Goal: Use online tool/utility: Utilize a website feature to perform a specific function

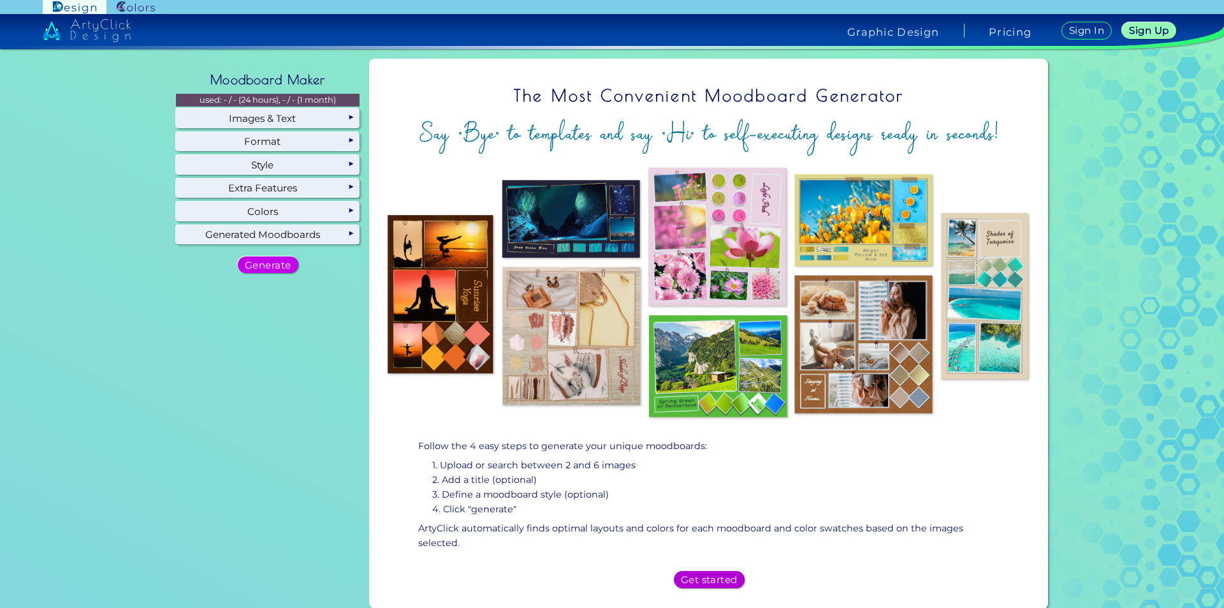
click at [700, 572] on div "Get started" at bounding box center [709, 579] width 64 height 15
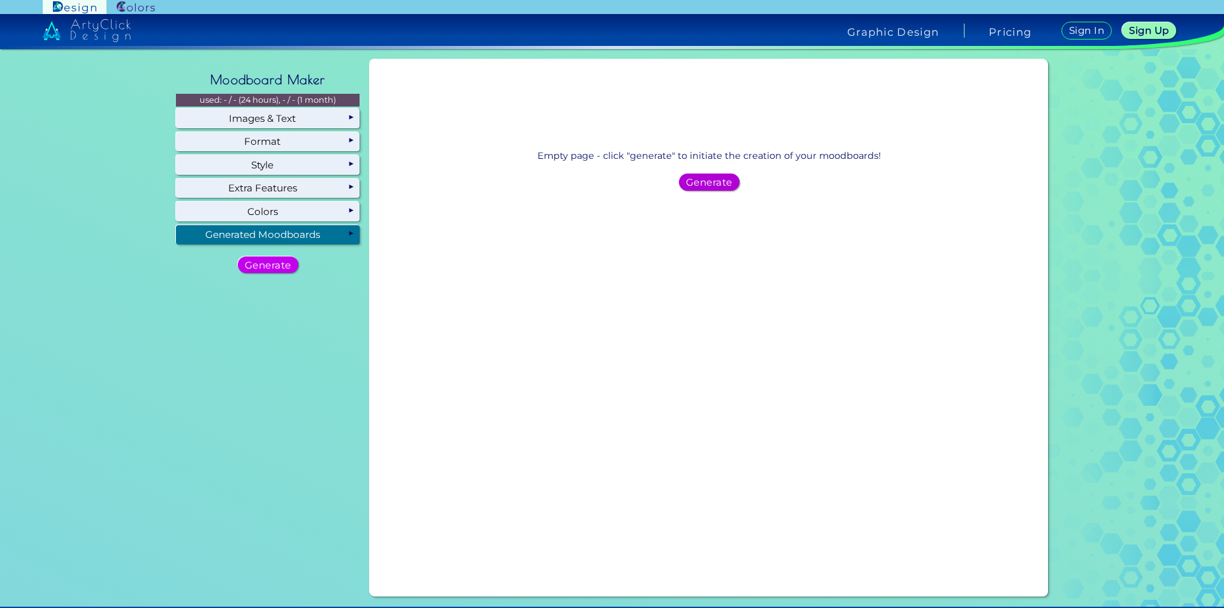
click at [715, 187] on h5 "Generate" at bounding box center [709, 182] width 41 height 9
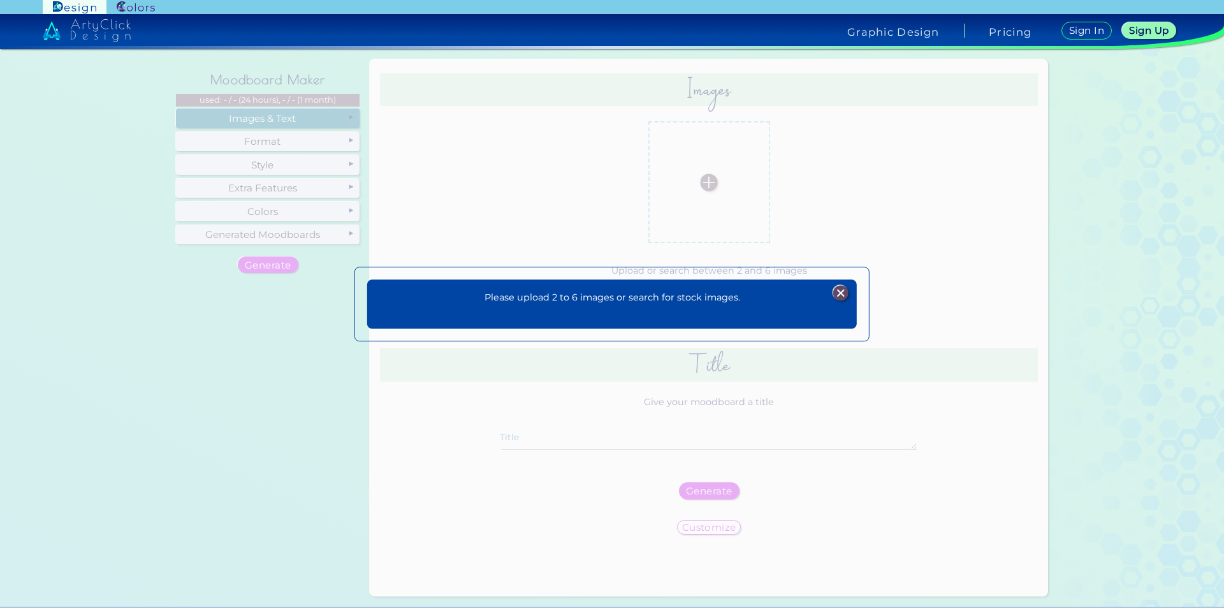
click at [841, 289] on img at bounding box center [840, 292] width 15 height 15
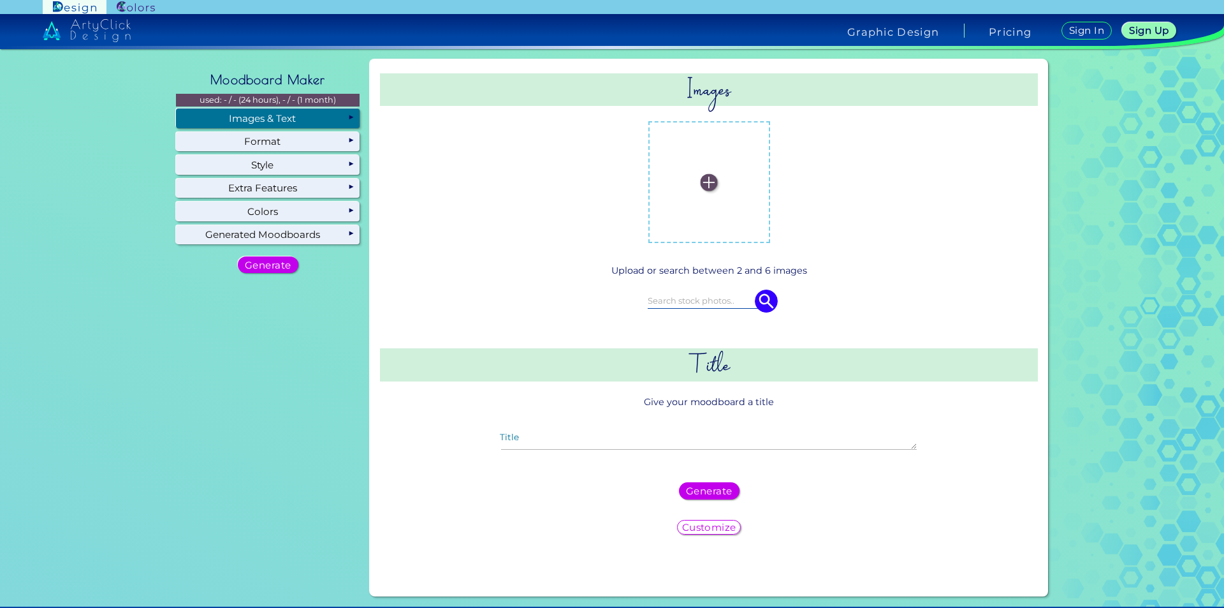
drag, startPoint x: 705, startPoint y: 182, endPoint x: 687, endPoint y: 181, distance: 17.9
click at [687, 181] on label at bounding box center [709, 182] width 109 height 109
click at [0, 0] on input "file" at bounding box center [0, 0] width 0 height 0
click at [707, 173] on img at bounding box center [709, 181] width 17 height 17
click at [0, 0] on input "file" at bounding box center [0, 0] width 0 height 0
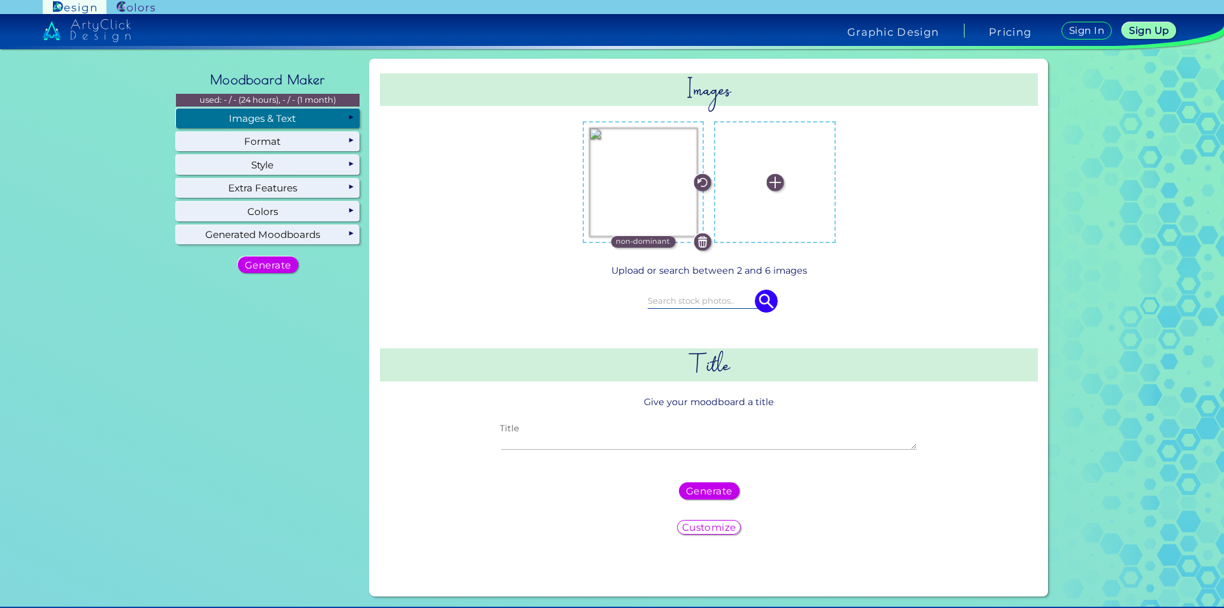
click at [654, 442] on textarea "Title" at bounding box center [709, 441] width 416 height 15
type textarea "Industrial Style"
click at [773, 177] on img at bounding box center [774, 181] width 17 height 17
click at [0, 0] on input "file" at bounding box center [0, 0] width 0 height 0
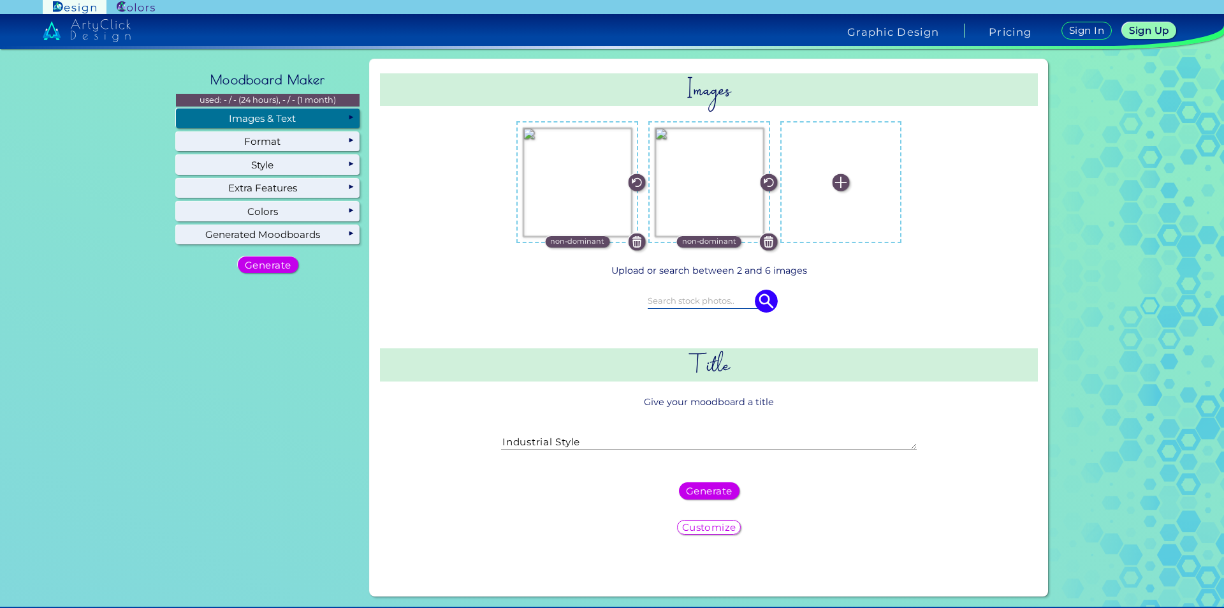
click at [838, 183] on img at bounding box center [840, 181] width 17 height 17
click at [0, 0] on input "file" at bounding box center [0, 0] width 0 height 0
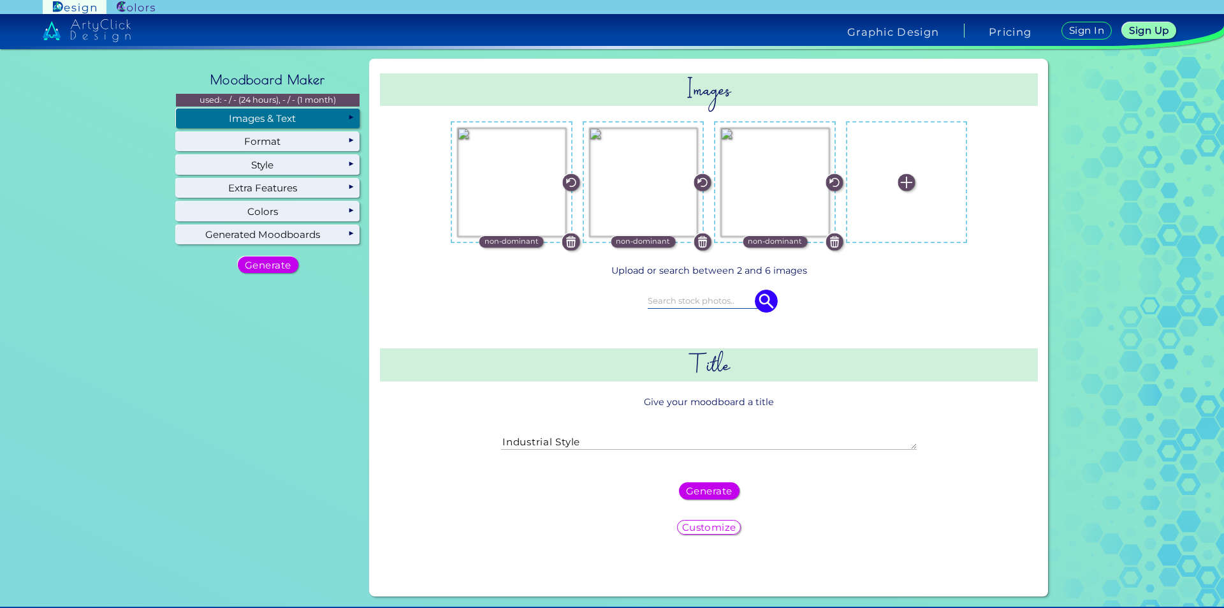
click at [898, 178] on img at bounding box center [906, 181] width 17 height 17
click at [0, 0] on input "file" at bounding box center [0, 0] width 0 height 0
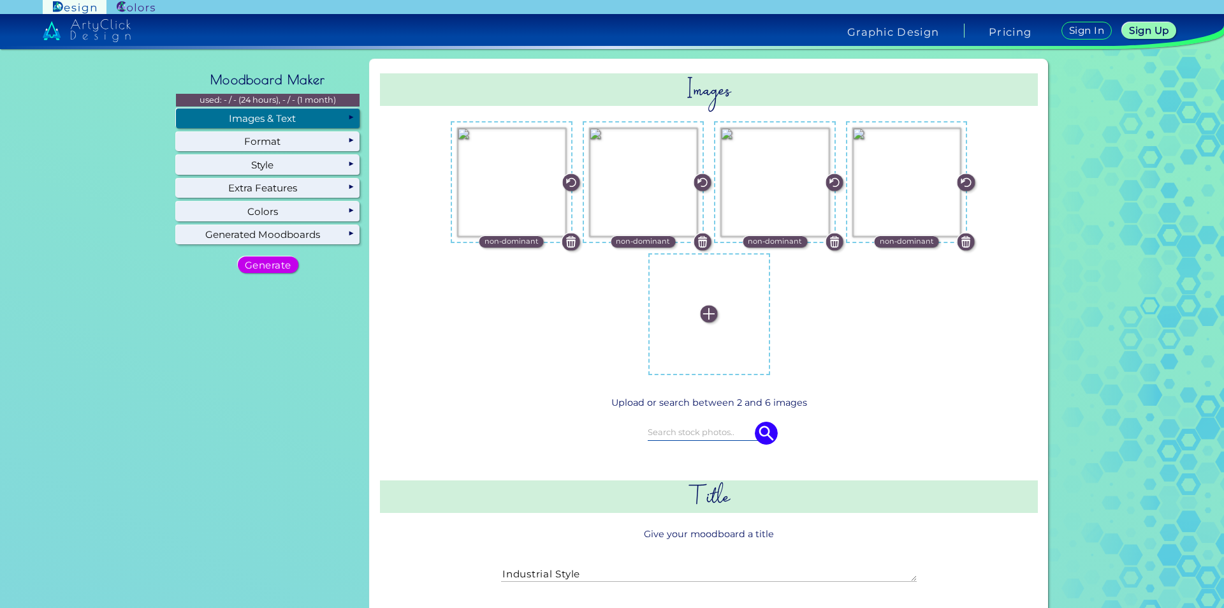
click at [705, 310] on img at bounding box center [709, 313] width 17 height 17
click at [0, 0] on input "file" at bounding box center [0, 0] width 0 height 0
click at [770, 310] on img at bounding box center [774, 313] width 17 height 17
click at [0, 0] on input "file" at bounding box center [0, 0] width 0 height 0
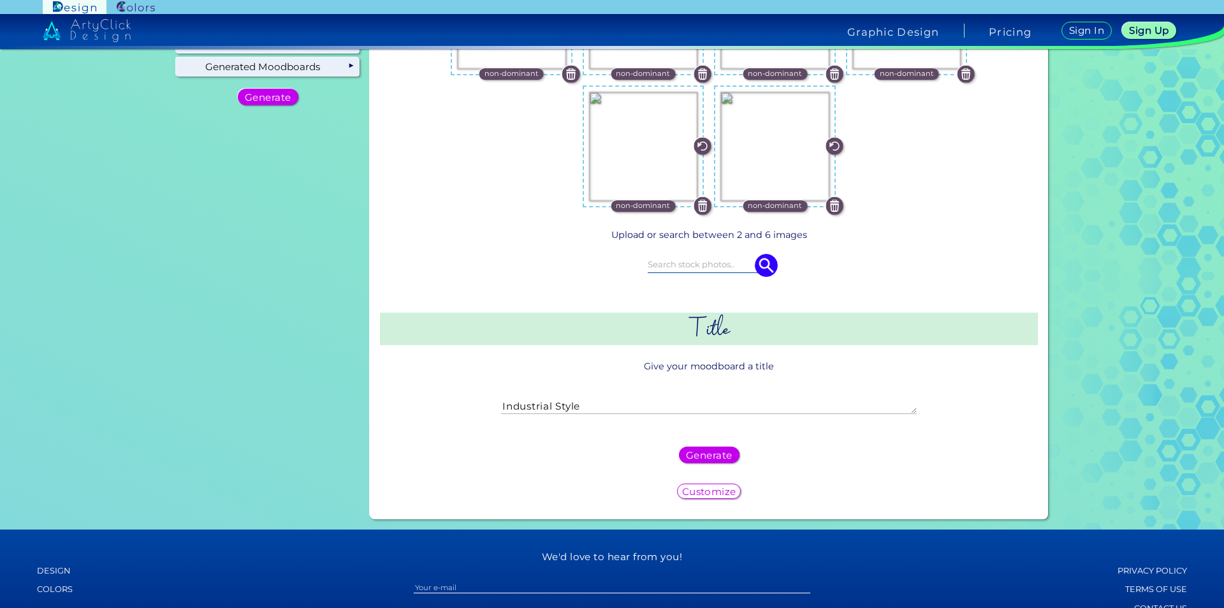
scroll to position [210, 0]
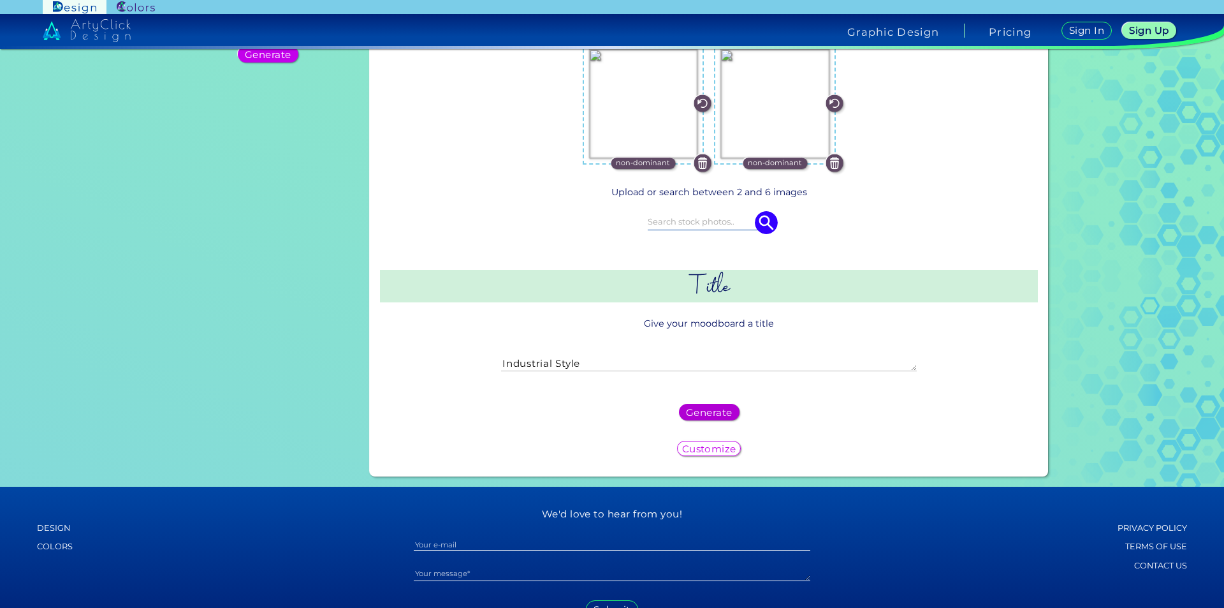
click at [695, 413] on h5 "Generate" at bounding box center [709, 411] width 41 height 9
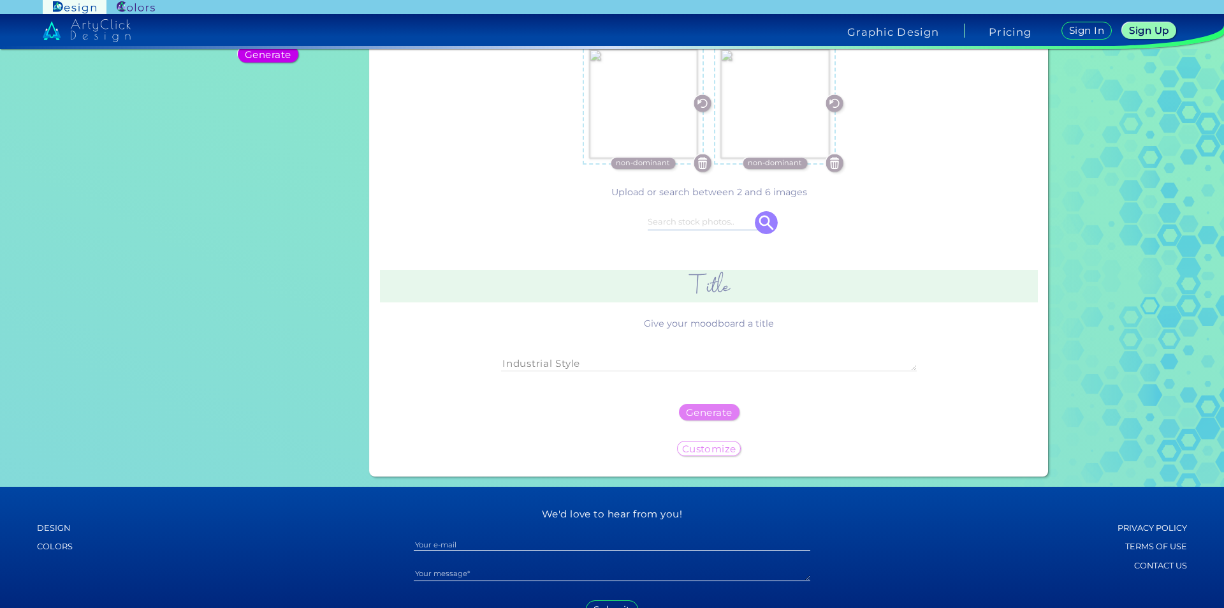
scroll to position [0, 0]
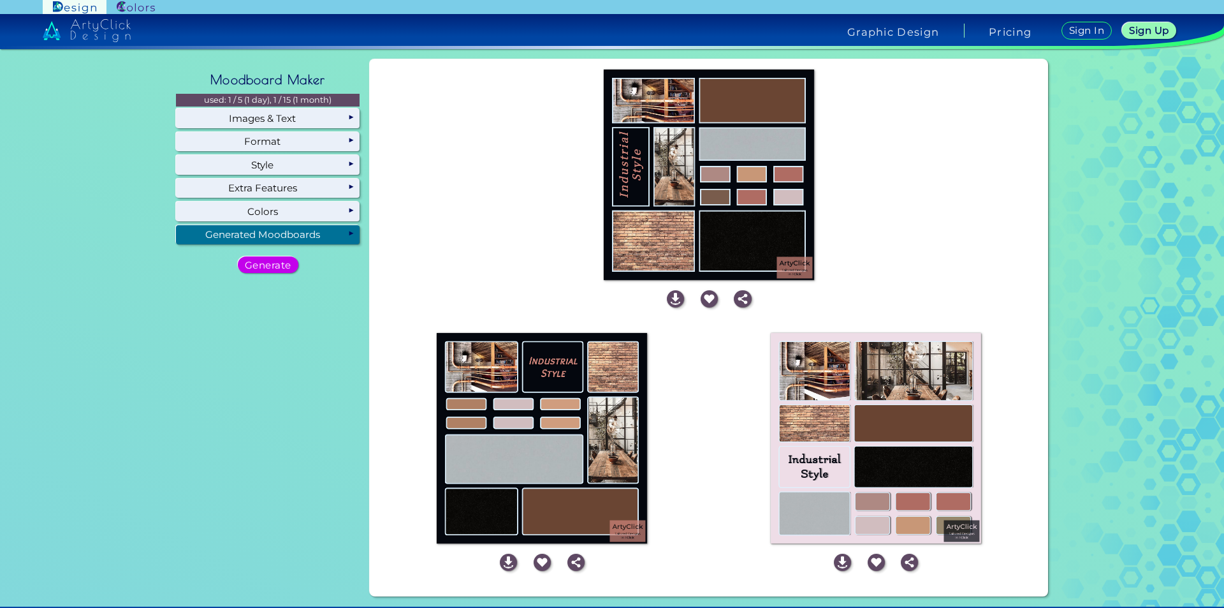
click at [512, 427] on img at bounding box center [542, 438] width 210 height 210
click at [502, 564] on img at bounding box center [508, 561] width 17 height 17
